Goal: Transaction & Acquisition: Subscribe to service/newsletter

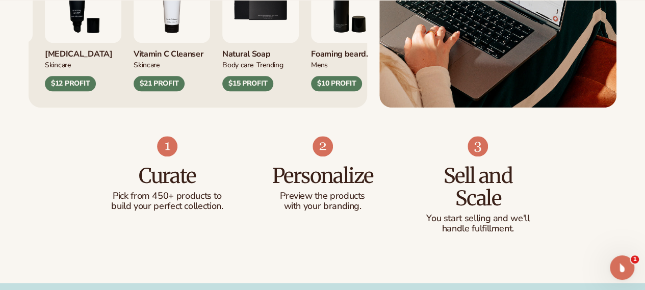
scroll to position [518, 0]
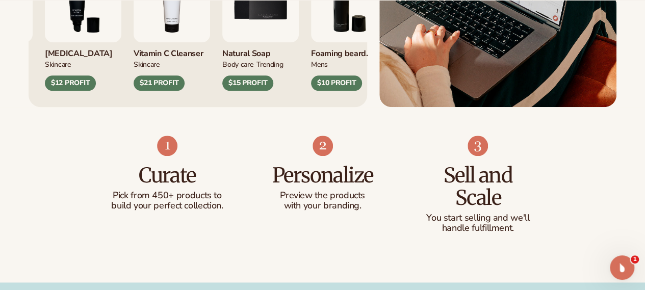
click at [185, 91] on div "$21 PROFIT" at bounding box center [159, 82] width 51 height 15
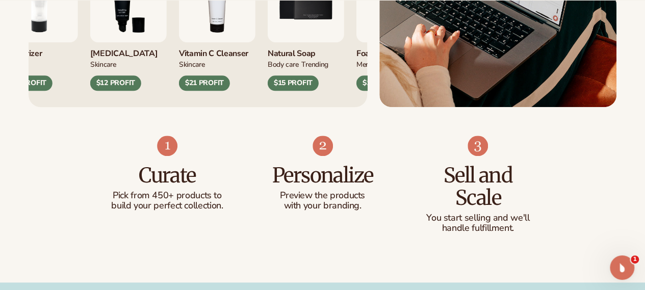
click at [217, 42] on img "4 / 9" at bounding box center [217, 4] width 77 height 77
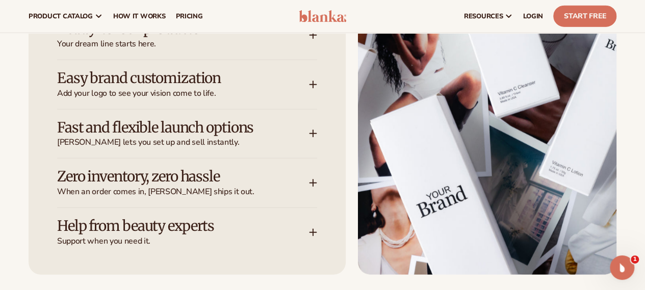
scroll to position [1334, 0]
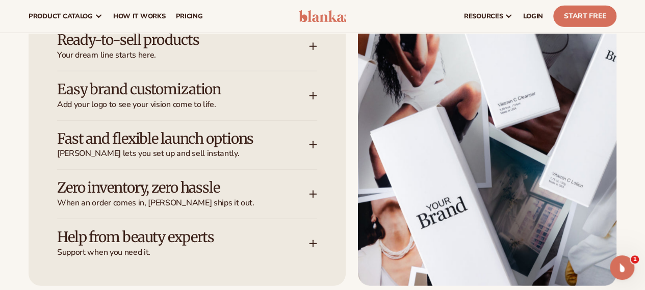
click at [194, 71] on div "Ready-to-sell products Your dream line starts here." at bounding box center [187, 46] width 260 height 49
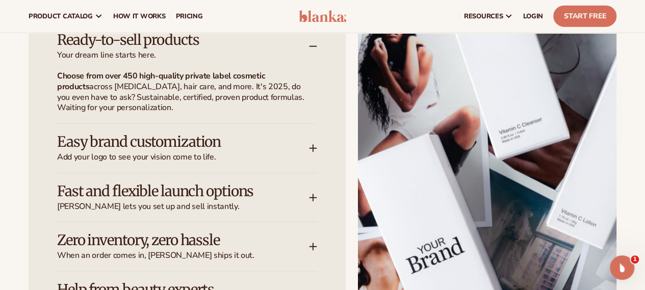
click at [312, 51] on icon at bounding box center [313, 46] width 8 height 8
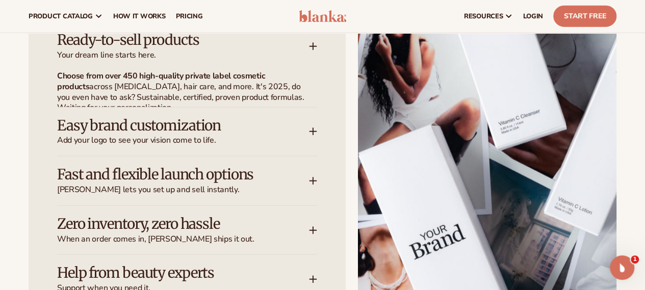
click at [312, 51] on icon at bounding box center [313, 46] width 8 height 8
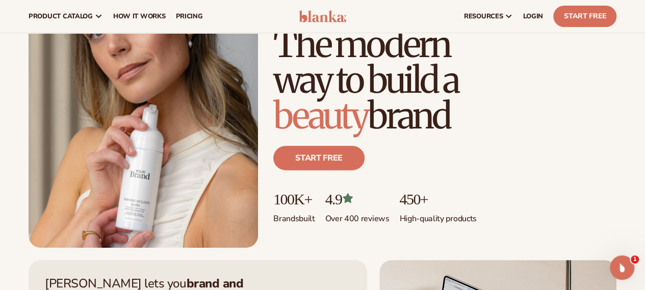
scroll to position [0, 0]
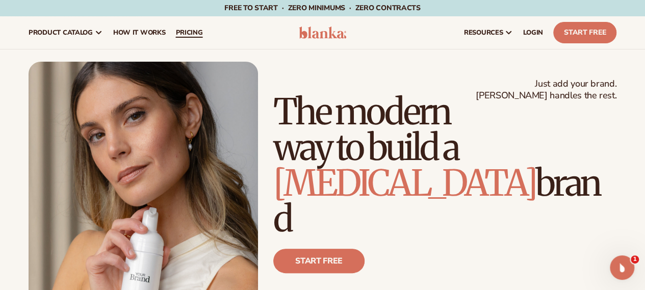
click at [178, 37] on link "pricing" at bounding box center [188, 32] width 37 height 33
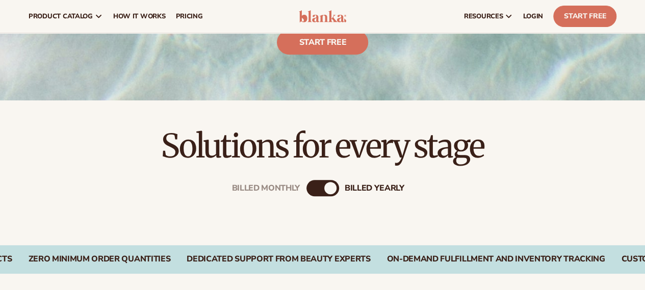
scroll to position [204, 0]
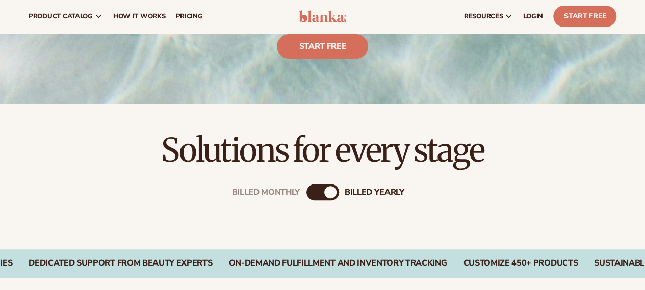
click at [322, 192] on div "Billed Monthly billed Yearly" at bounding box center [323, 192] width 33 height 16
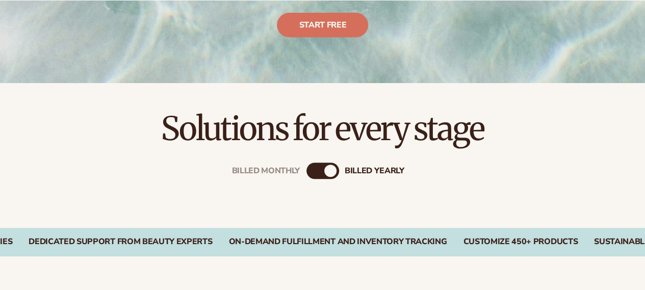
scroll to position [227, 0]
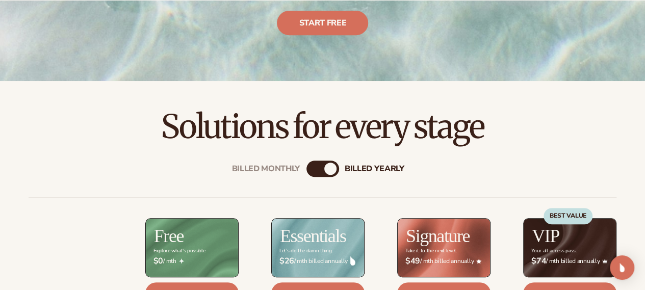
click at [326, 163] on div "Billed Monthly billed Yearly" at bounding box center [323, 169] width 33 height 16
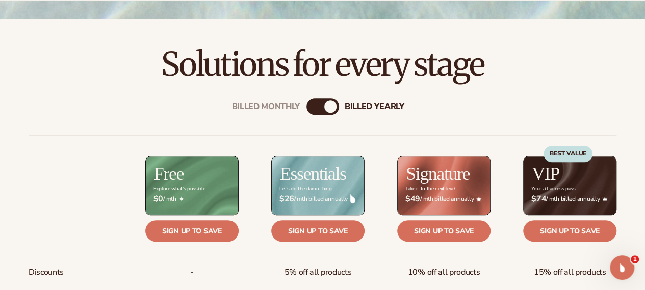
scroll to position [302, 0]
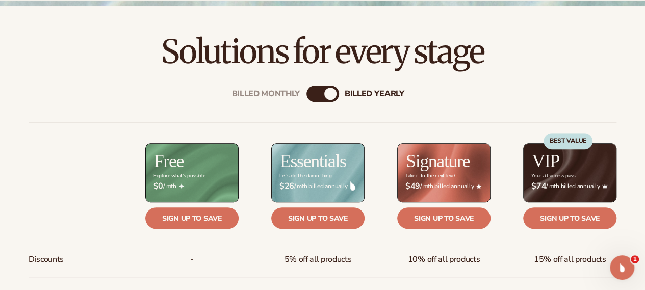
click at [324, 90] on div "billed Yearly" at bounding box center [330, 94] width 12 height 12
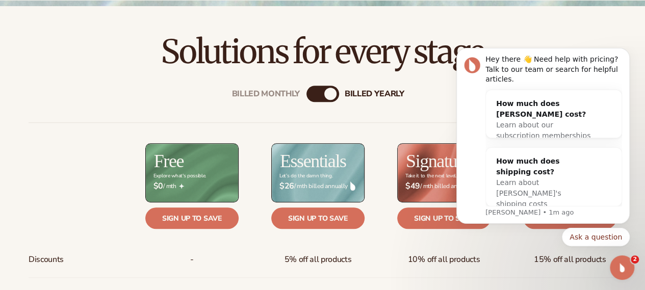
scroll to position [0, 0]
click at [627, 54] on body "Hey there 👋 Need help with pricing? Talk to our team or search for helpful arti…" at bounding box center [543, 165] width 196 height 231
click at [209, 217] on link "Sign up to save" at bounding box center [191, 218] width 93 height 21
